Goal: Task Accomplishment & Management: Manage account settings

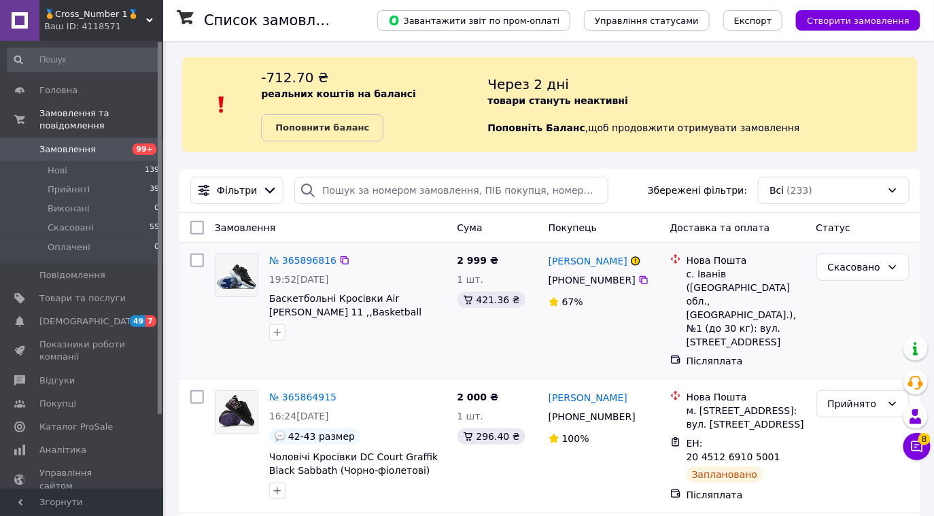
click at [905, 250] on div "Скасовано" at bounding box center [863, 310] width 104 height 125
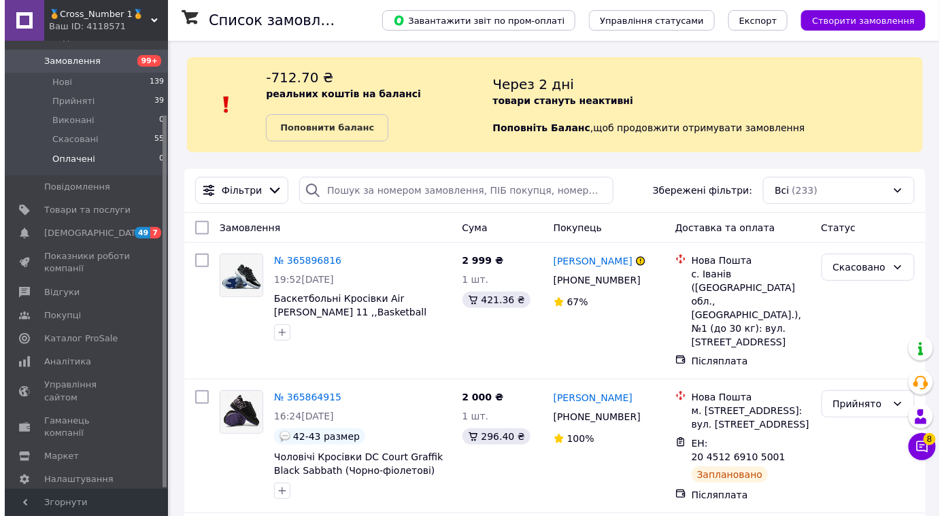
scroll to position [87, 0]
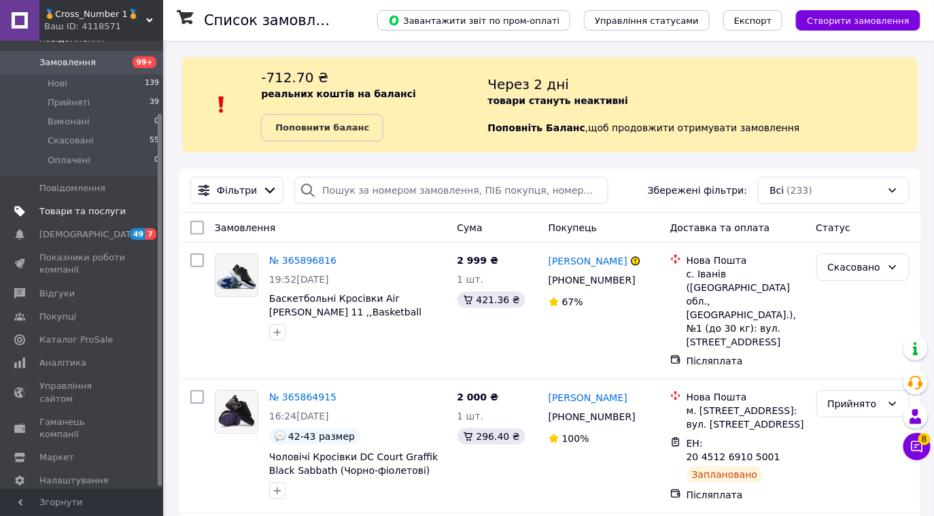
click at [107, 205] on span "Товари та послуги" at bounding box center [82, 211] width 86 height 12
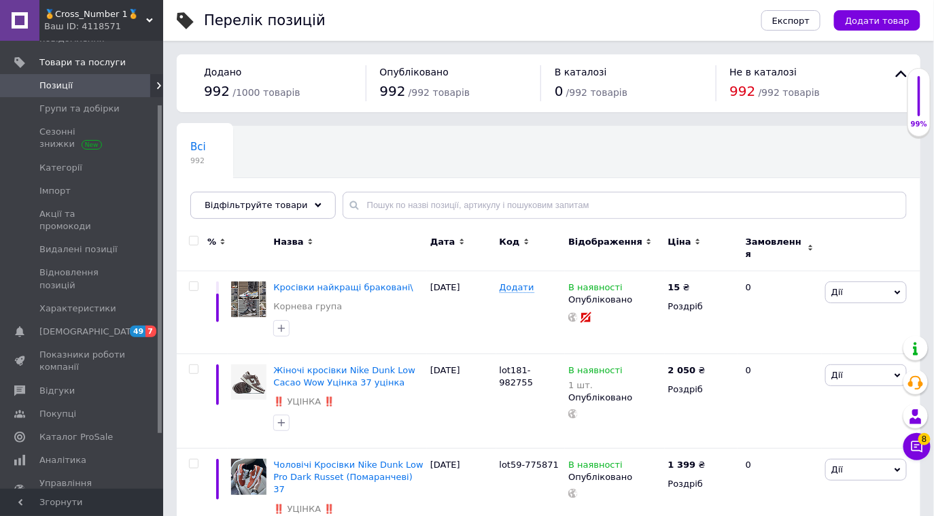
click at [74, 20] on span "🏅Cross_Number 1🏅" at bounding box center [95, 14] width 102 height 12
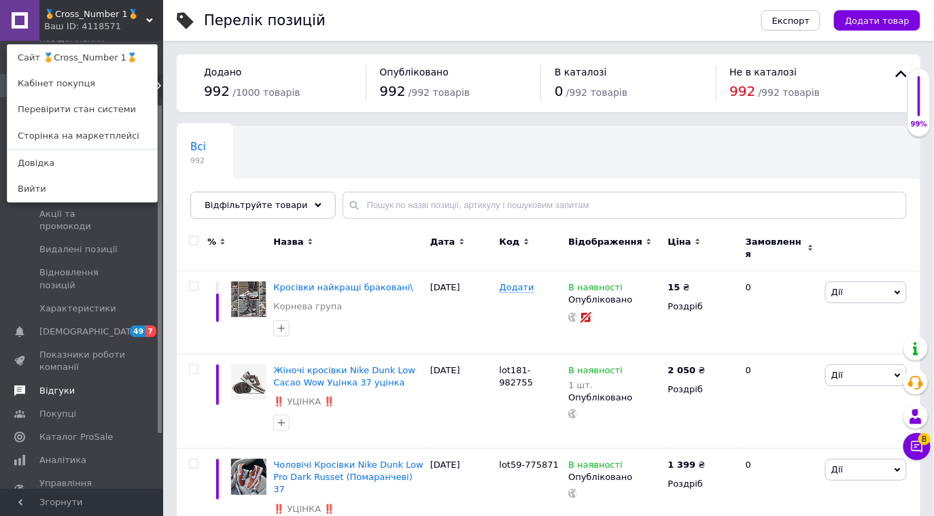
click at [129, 385] on span at bounding box center [144, 391] width 37 height 12
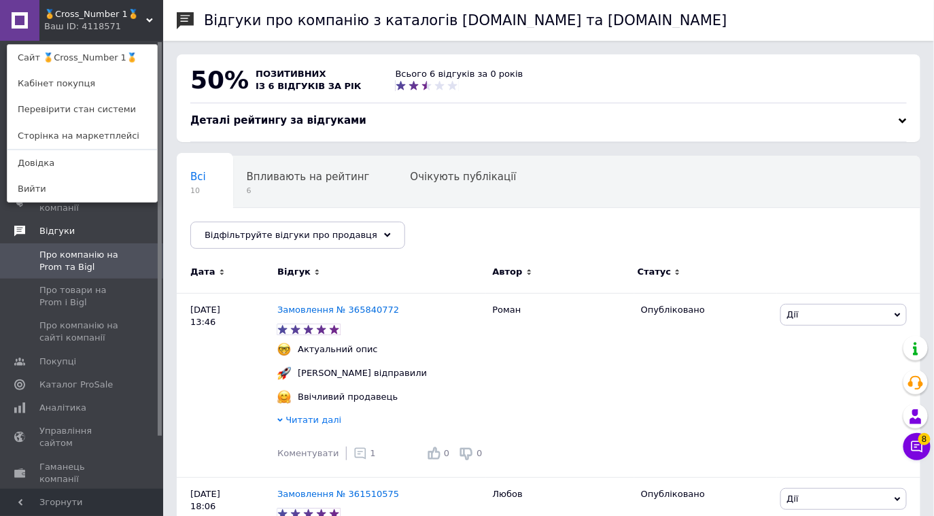
click at [92, 13] on span "🏅Cross_Number 1🏅" at bounding box center [95, 14] width 102 height 12
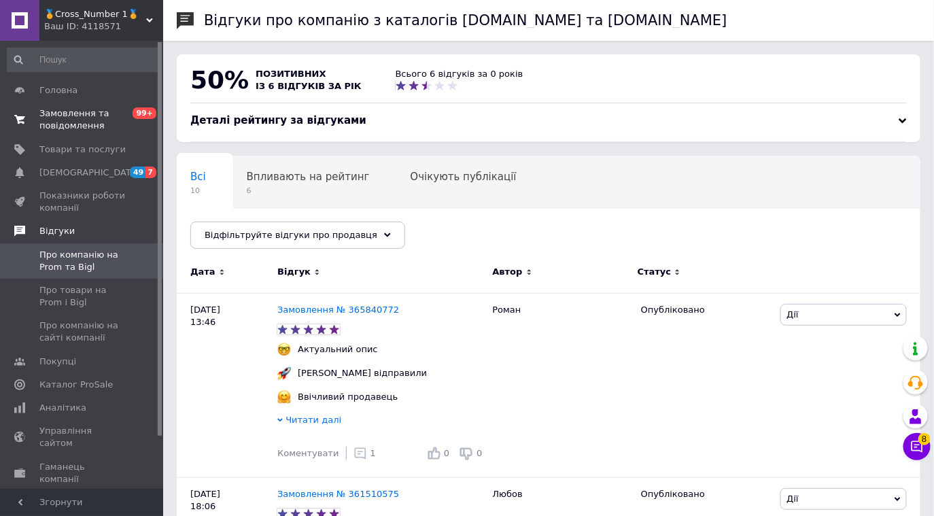
click at [96, 112] on span "Замовлення та повідомлення" at bounding box center [82, 119] width 86 height 24
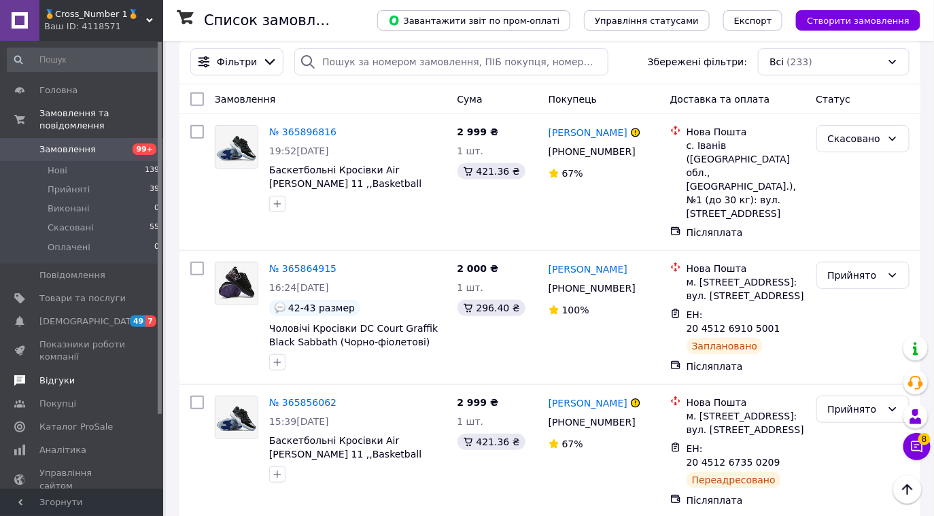
scroll to position [107, 0]
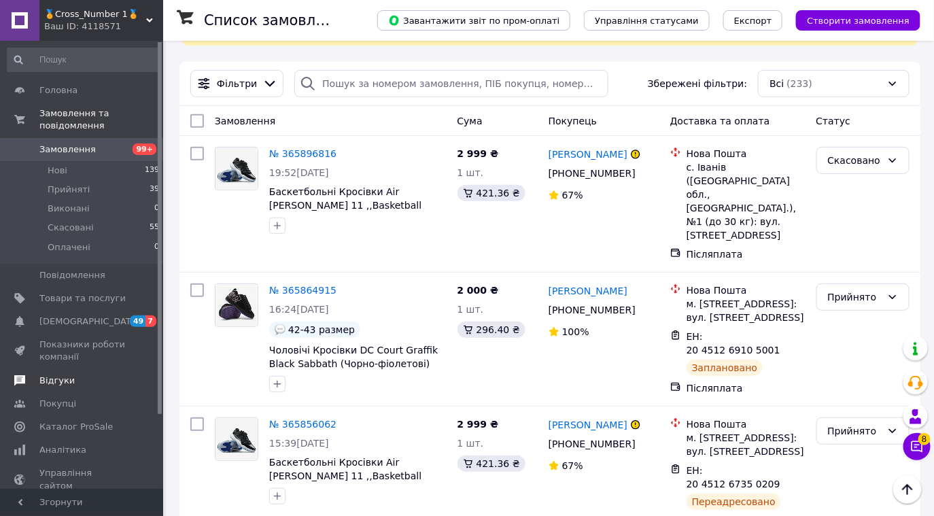
click at [79, 4] on div "🏅Cross_Number 1🏅 Ваш ID: 4118571" at bounding box center [101, 20] width 124 height 41
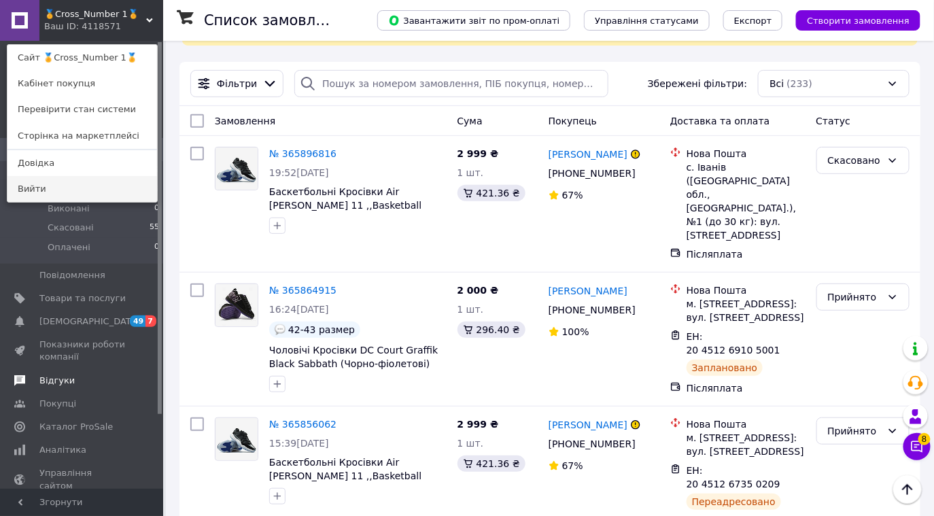
click at [82, 182] on link "Вийти" at bounding box center [82, 189] width 150 height 26
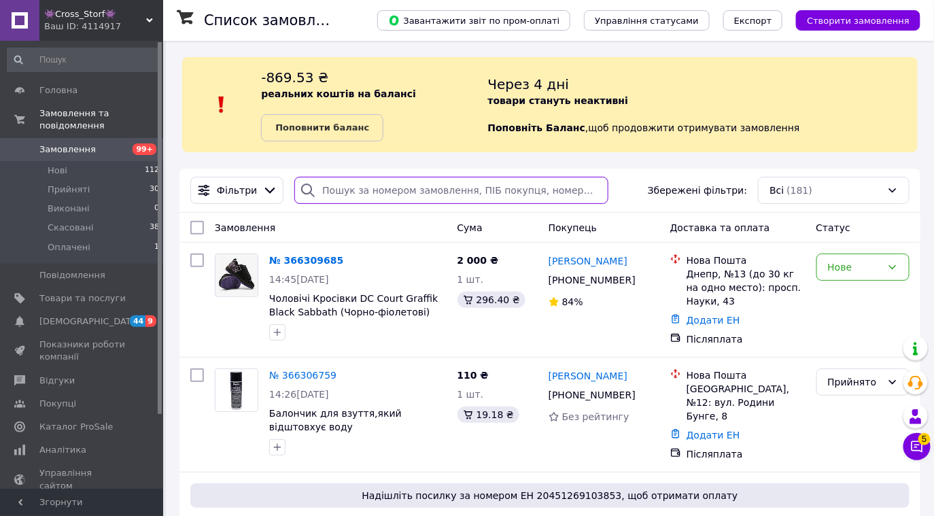
drag, startPoint x: 589, startPoint y: 192, endPoint x: 450, endPoint y: 189, distance: 139.5
click at [450, 189] on input "search" at bounding box center [451, 190] width 314 height 27
click at [630, 182] on div "Фільтри Збережені фільтри: Всі (181)" at bounding box center [550, 190] width 730 height 27
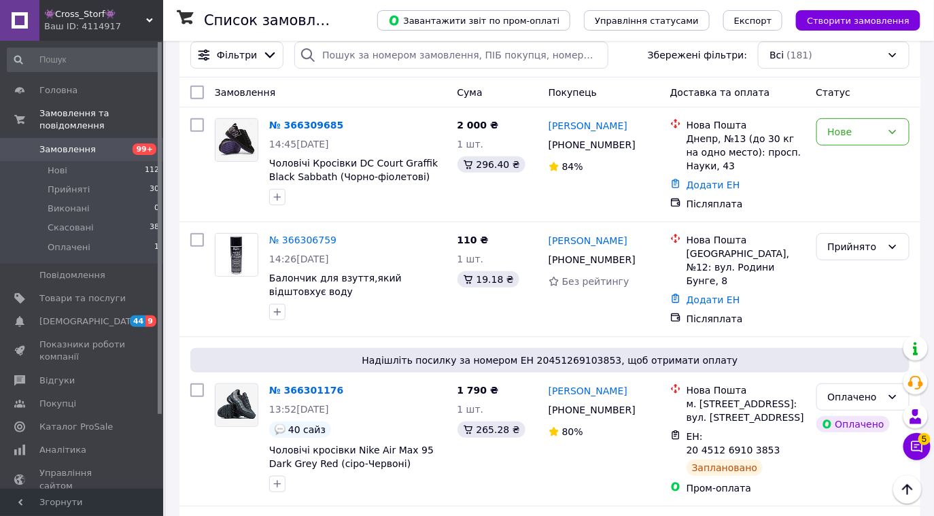
scroll to position [136, 0]
click at [838, 134] on div "Нове" at bounding box center [855, 131] width 54 height 15
click at [844, 165] on li "Прийнято" at bounding box center [863, 160] width 92 height 24
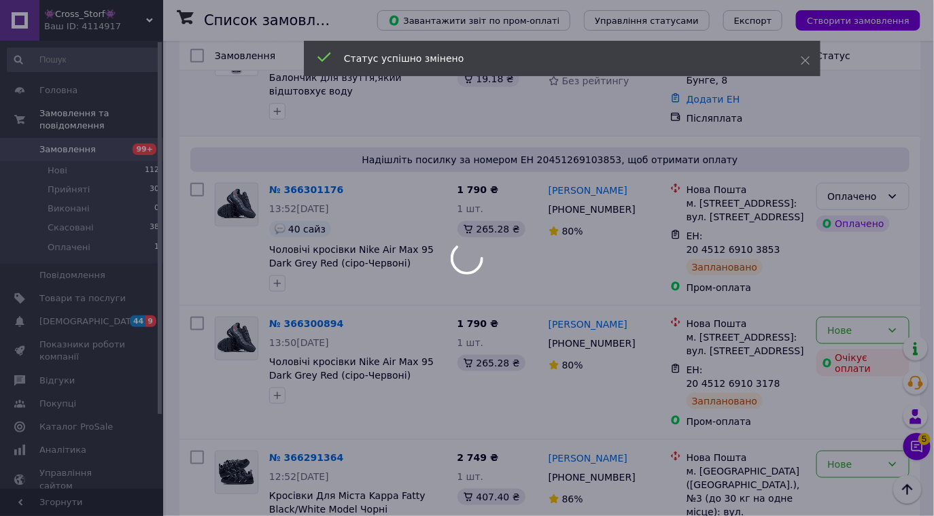
scroll to position [333, 0]
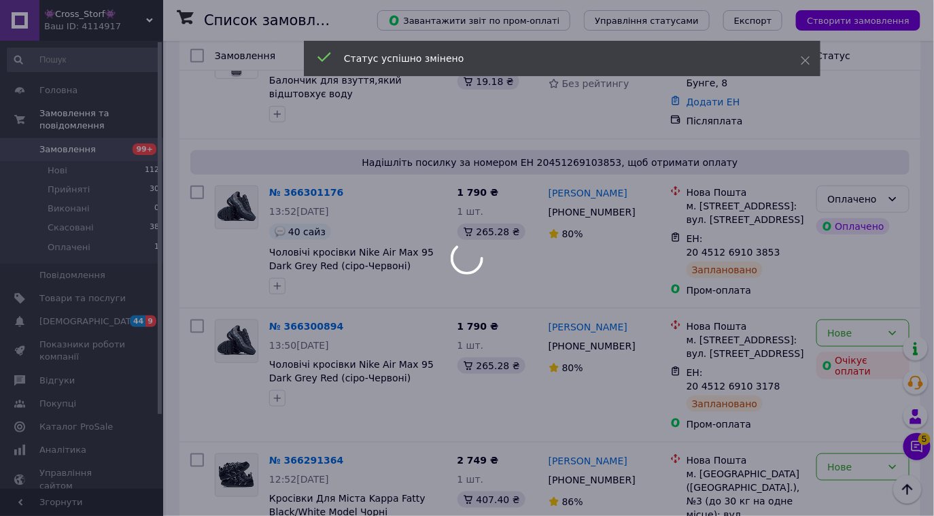
click at [847, 188] on div at bounding box center [467, 258] width 934 height 516
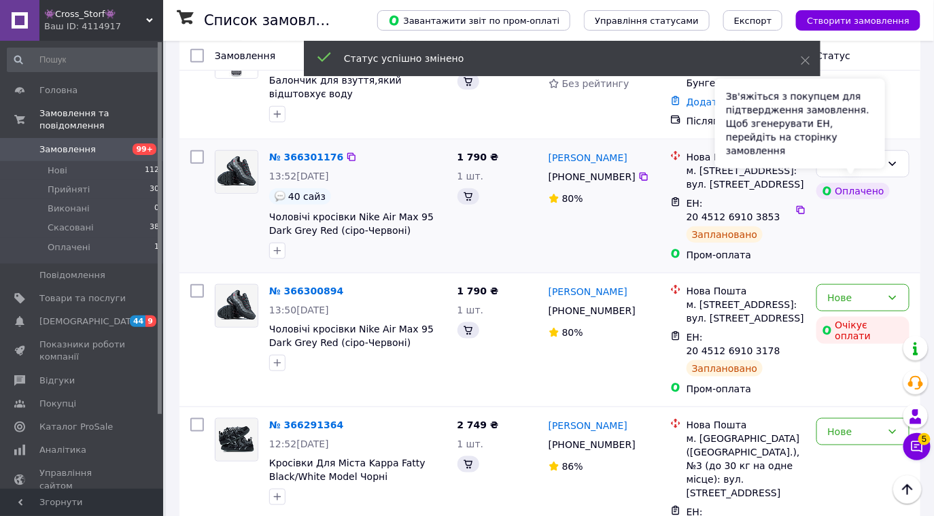
click at [849, 189] on div "Оплачено Оплачено" at bounding box center [863, 206] width 104 height 122
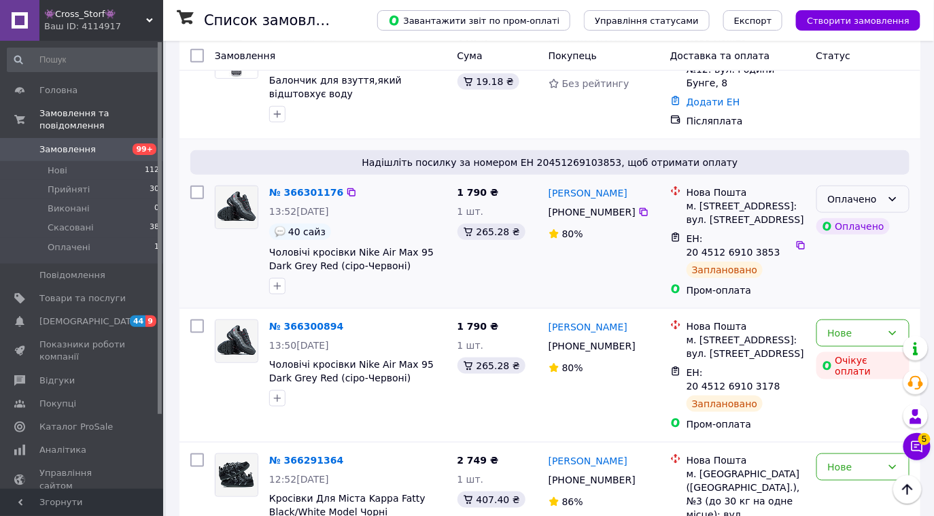
click at [896, 194] on icon at bounding box center [893, 199] width 11 height 11
click at [854, 227] on li "Прийнято" at bounding box center [863, 221] width 92 height 24
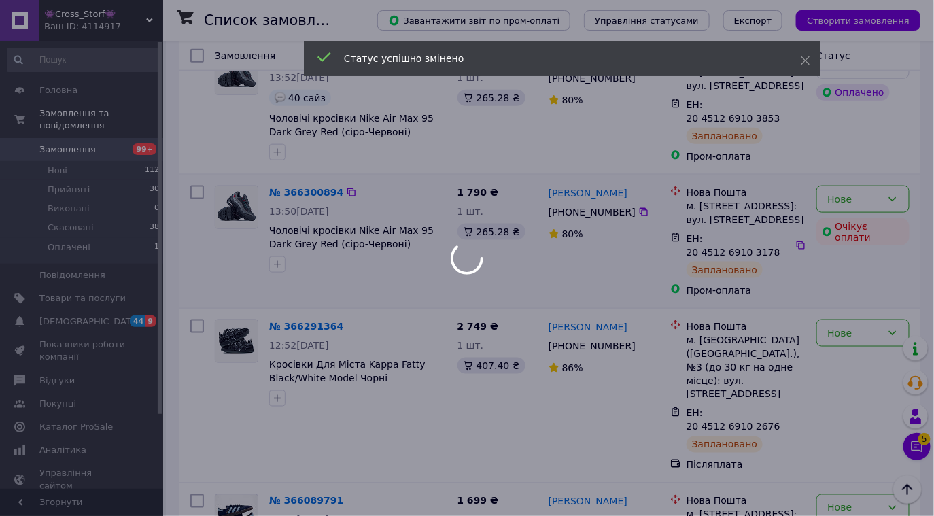
scroll to position [466, 0]
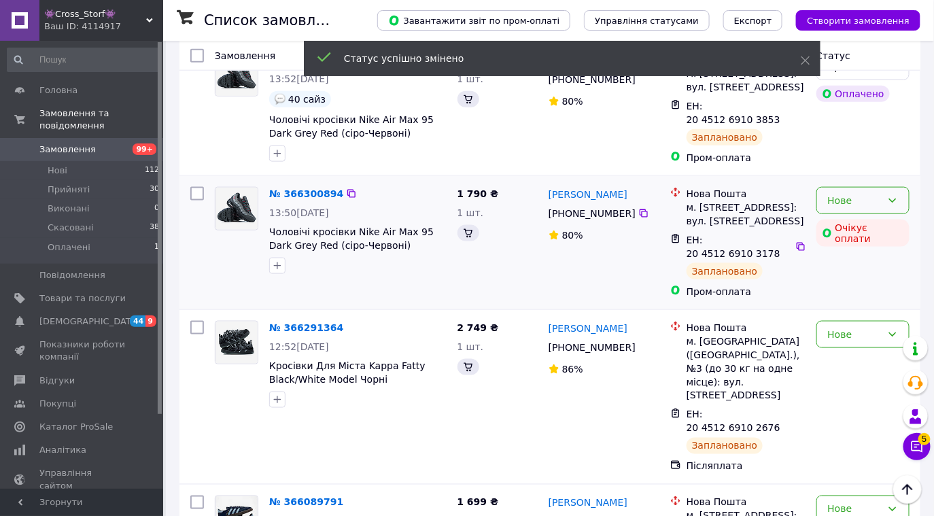
click at [845, 193] on div "Нове" at bounding box center [855, 200] width 54 height 15
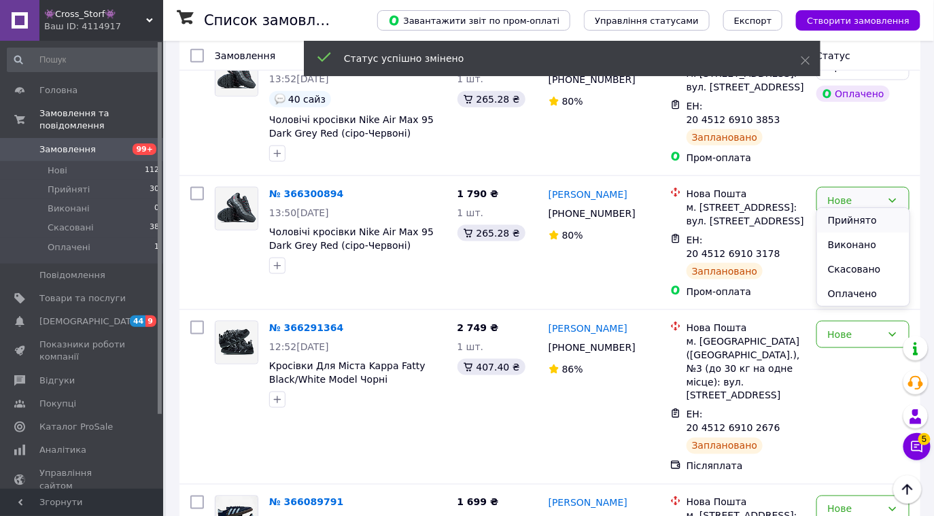
click at [852, 223] on li "Прийнято" at bounding box center [863, 220] width 92 height 24
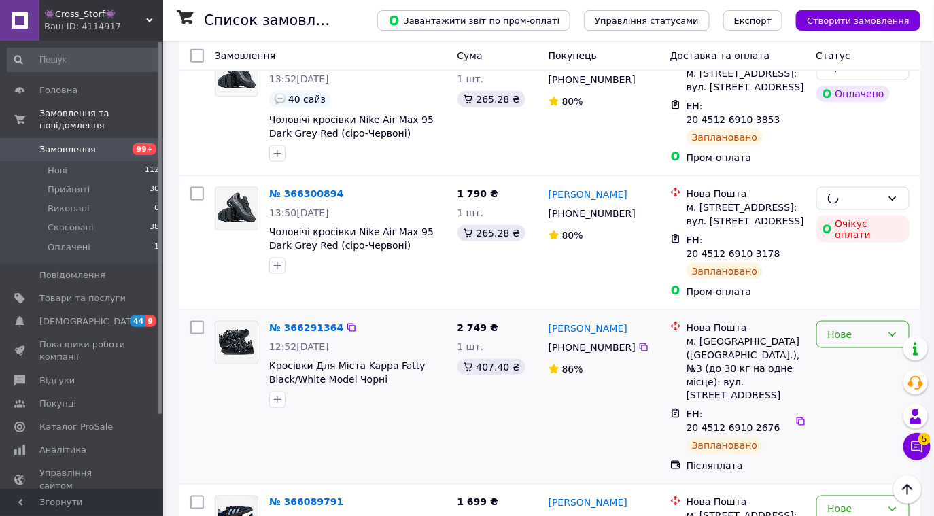
click at [858, 327] on div "Нове" at bounding box center [855, 334] width 54 height 15
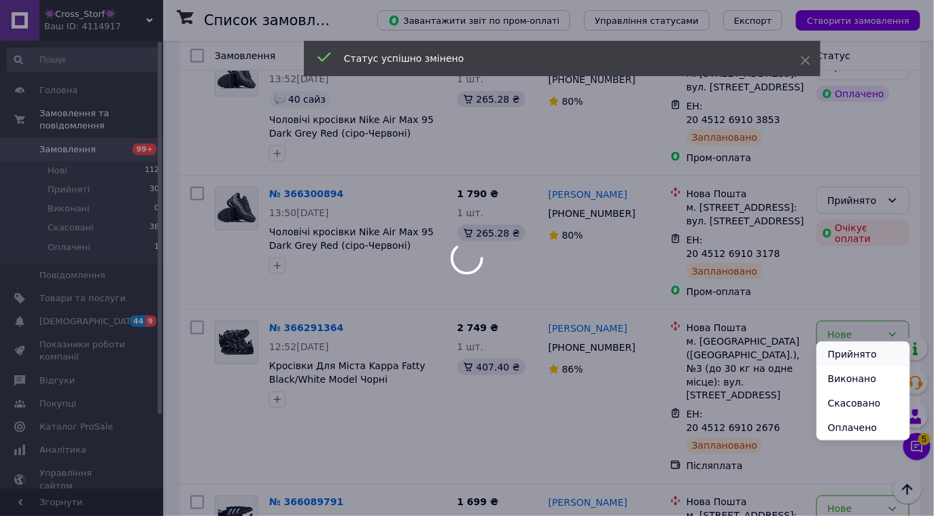
click at [864, 354] on li "Прийнято" at bounding box center [863, 354] width 92 height 24
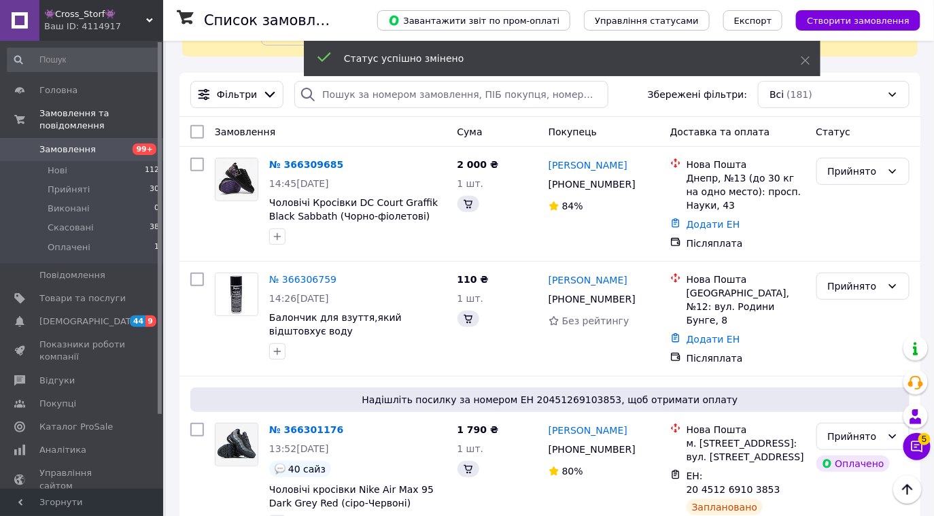
scroll to position [0, 0]
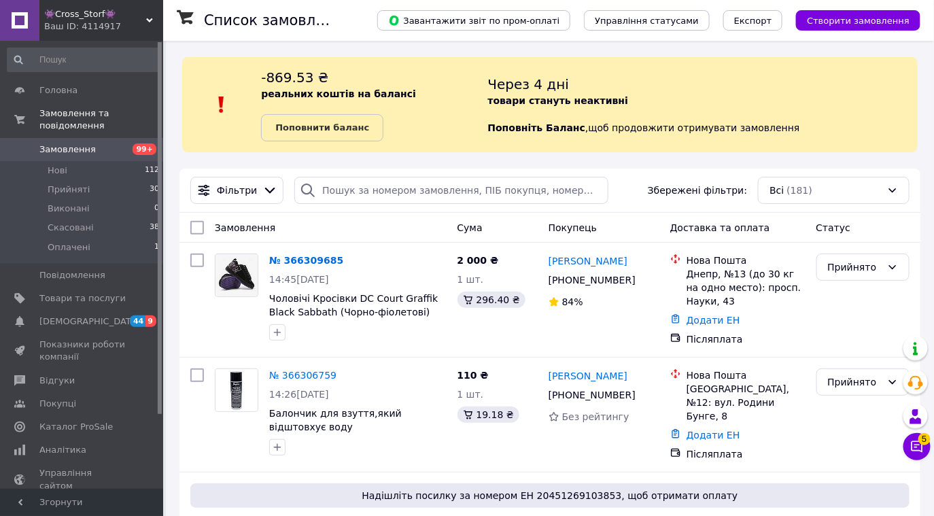
click at [88, 15] on span "👾Cross_Storf👾" at bounding box center [95, 14] width 102 height 12
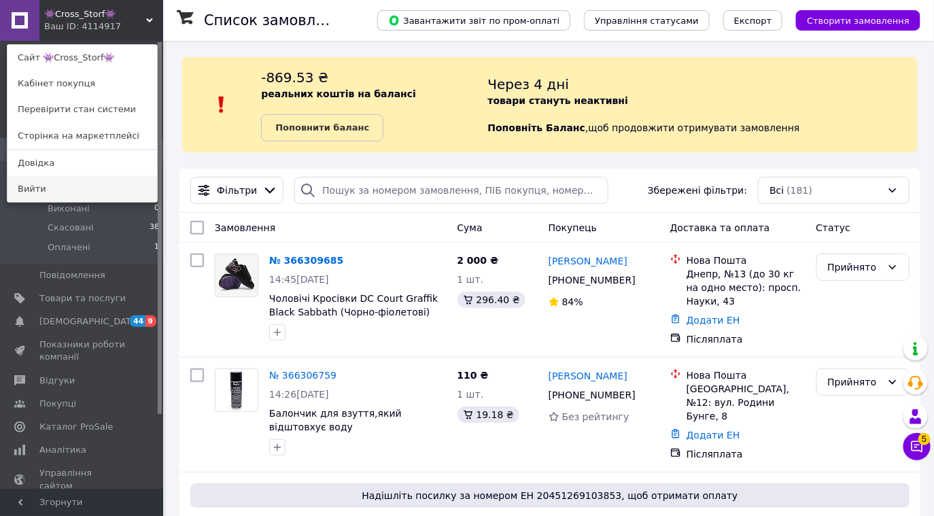
click at [88, 197] on link "Вийти" at bounding box center [82, 189] width 150 height 26
